Goal: Information Seeking & Learning: Learn about a topic

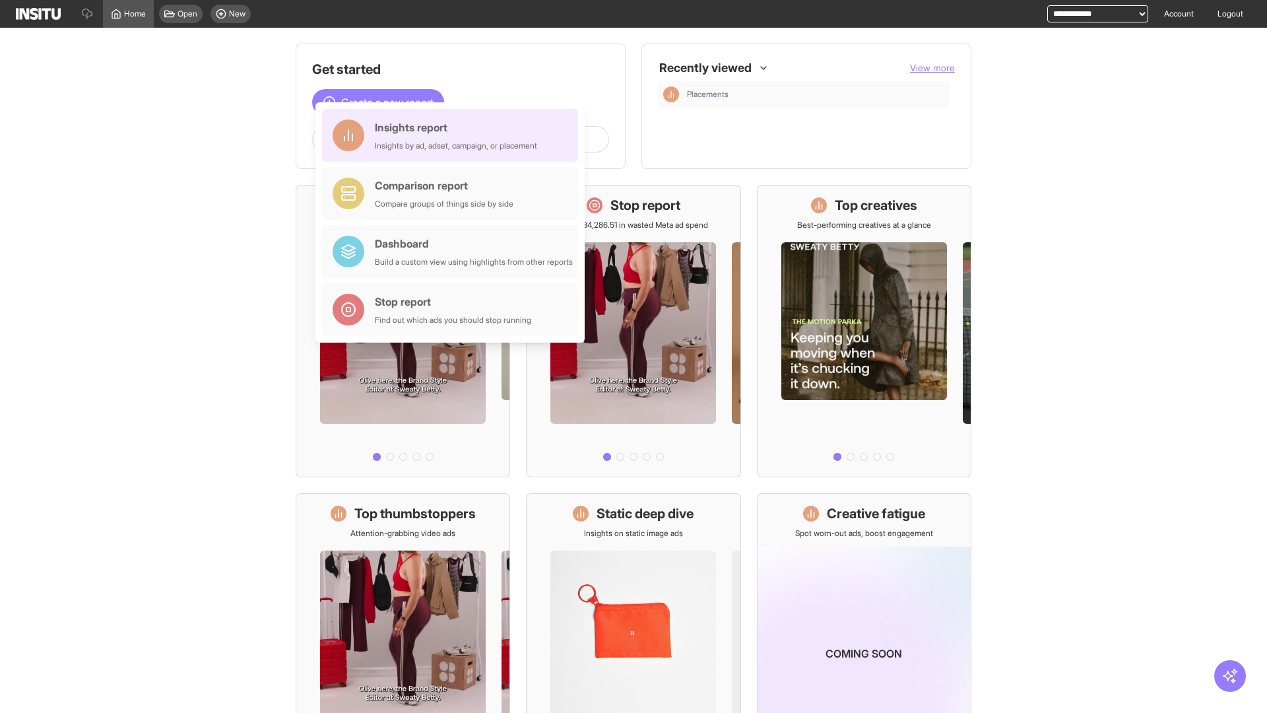
click at [453, 135] on div "Insights report Insights by ad, adset, campaign, or placement" at bounding box center [456, 135] width 162 height 32
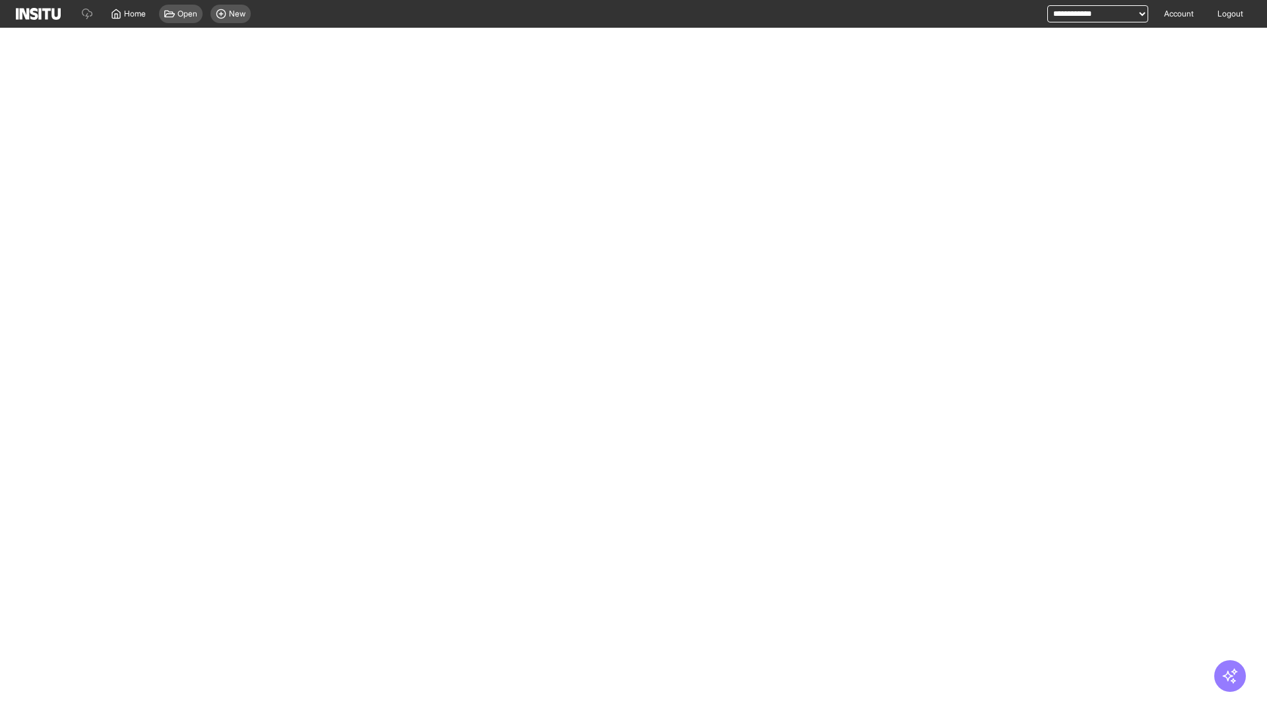
select select "**"
